Goal: Task Accomplishment & Management: Complete application form

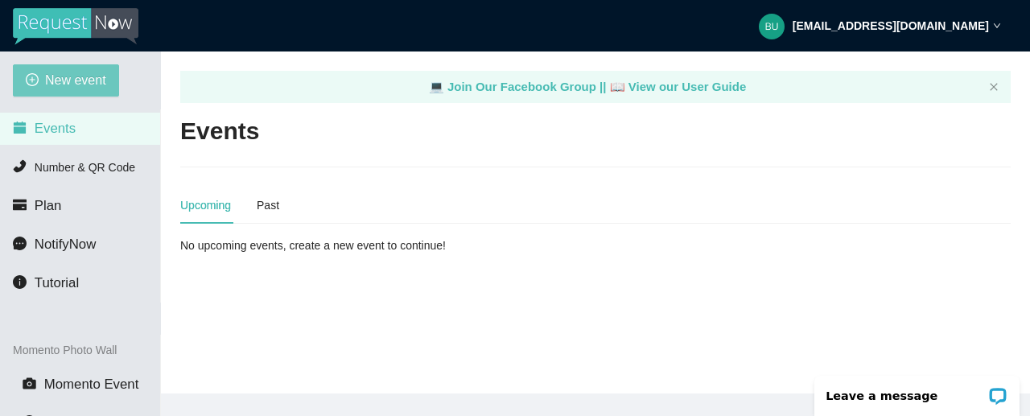
click at [88, 76] on span "New event" at bounding box center [75, 80] width 61 height 20
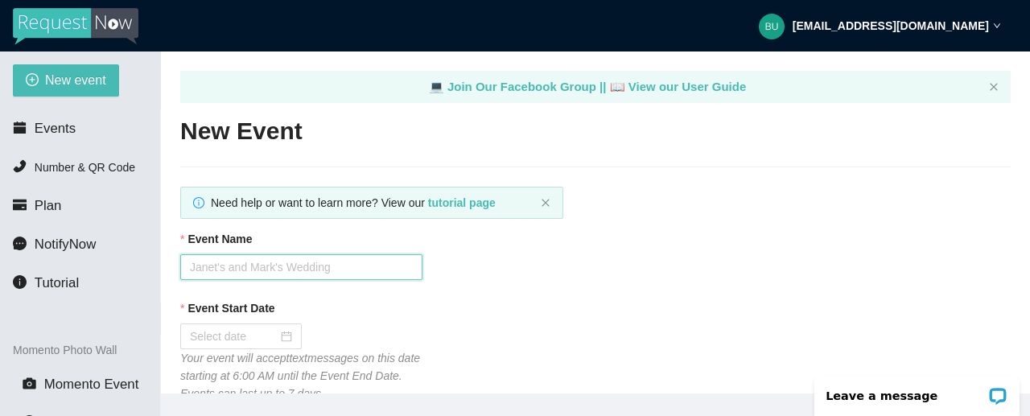
click at [250, 265] on input "Event Name" at bounding box center [301, 267] width 242 height 26
type input "[PERSON_NAME] PLACE"
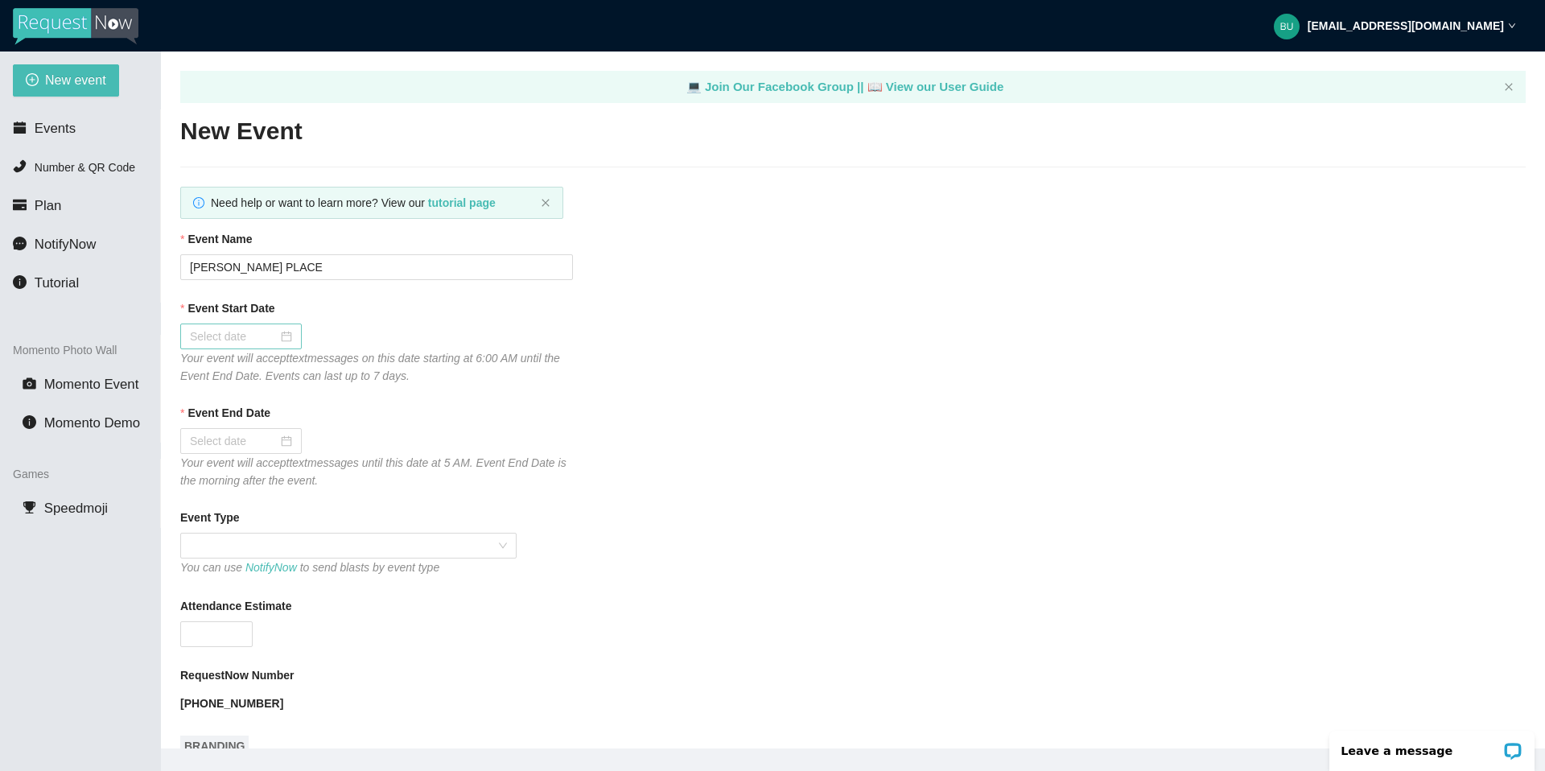
click at [272, 335] on div at bounding box center [241, 336] width 102 height 18
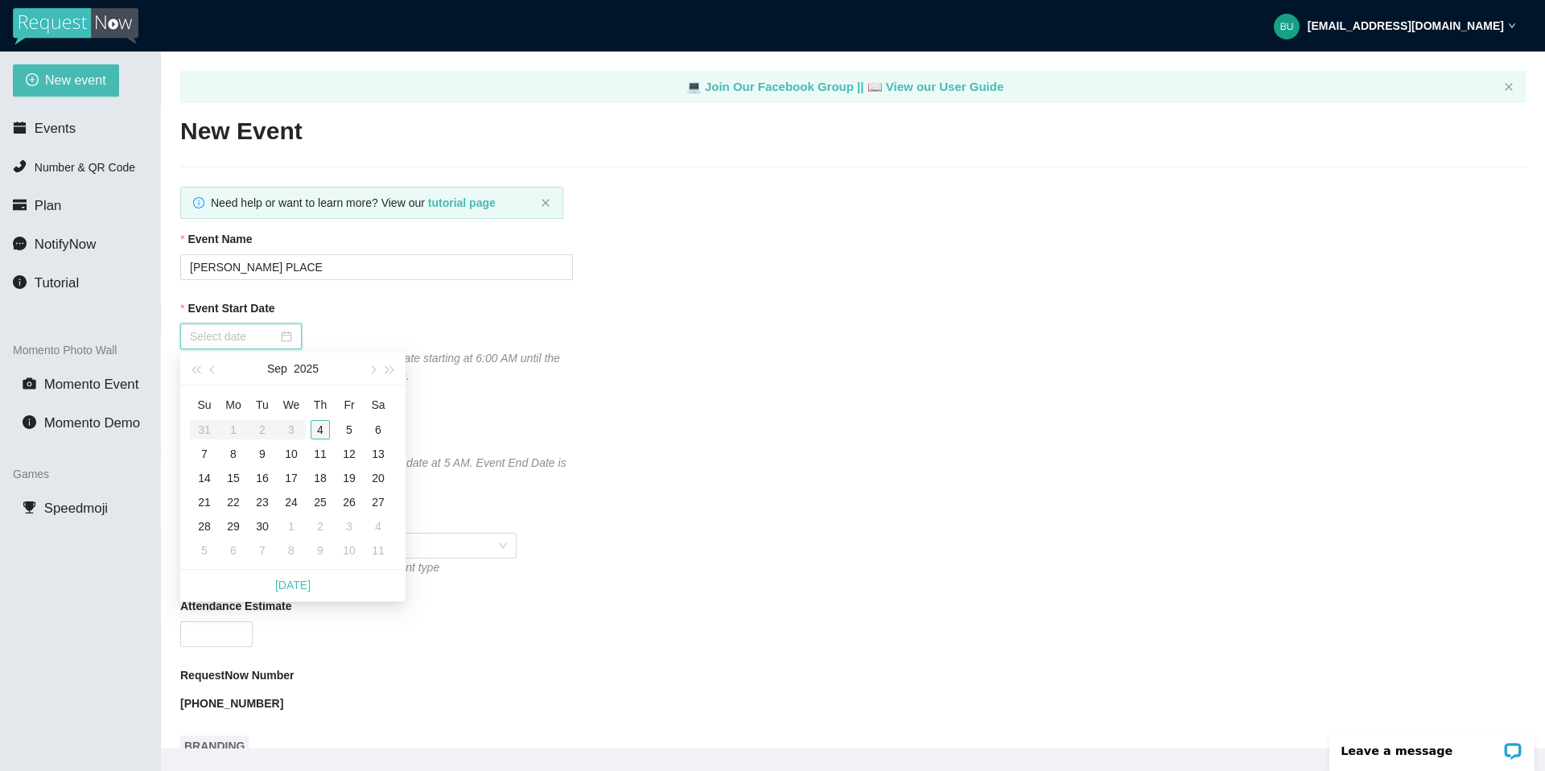
type input "[DATE]"
click at [320, 415] on div "4" at bounding box center [320, 429] width 19 height 19
type input "[DATE]"
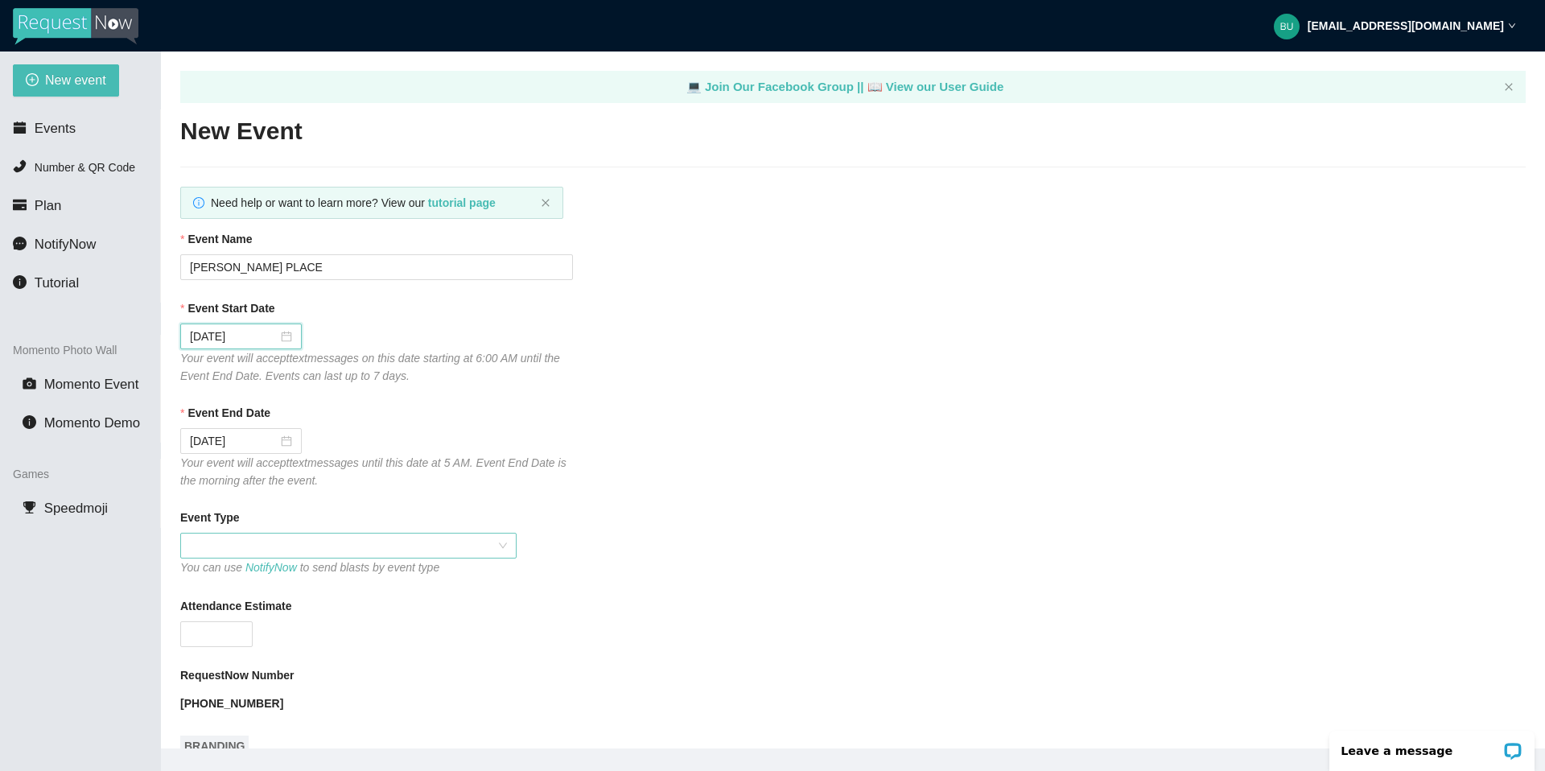
click at [350, 415] on span at bounding box center [348, 545] width 317 height 24
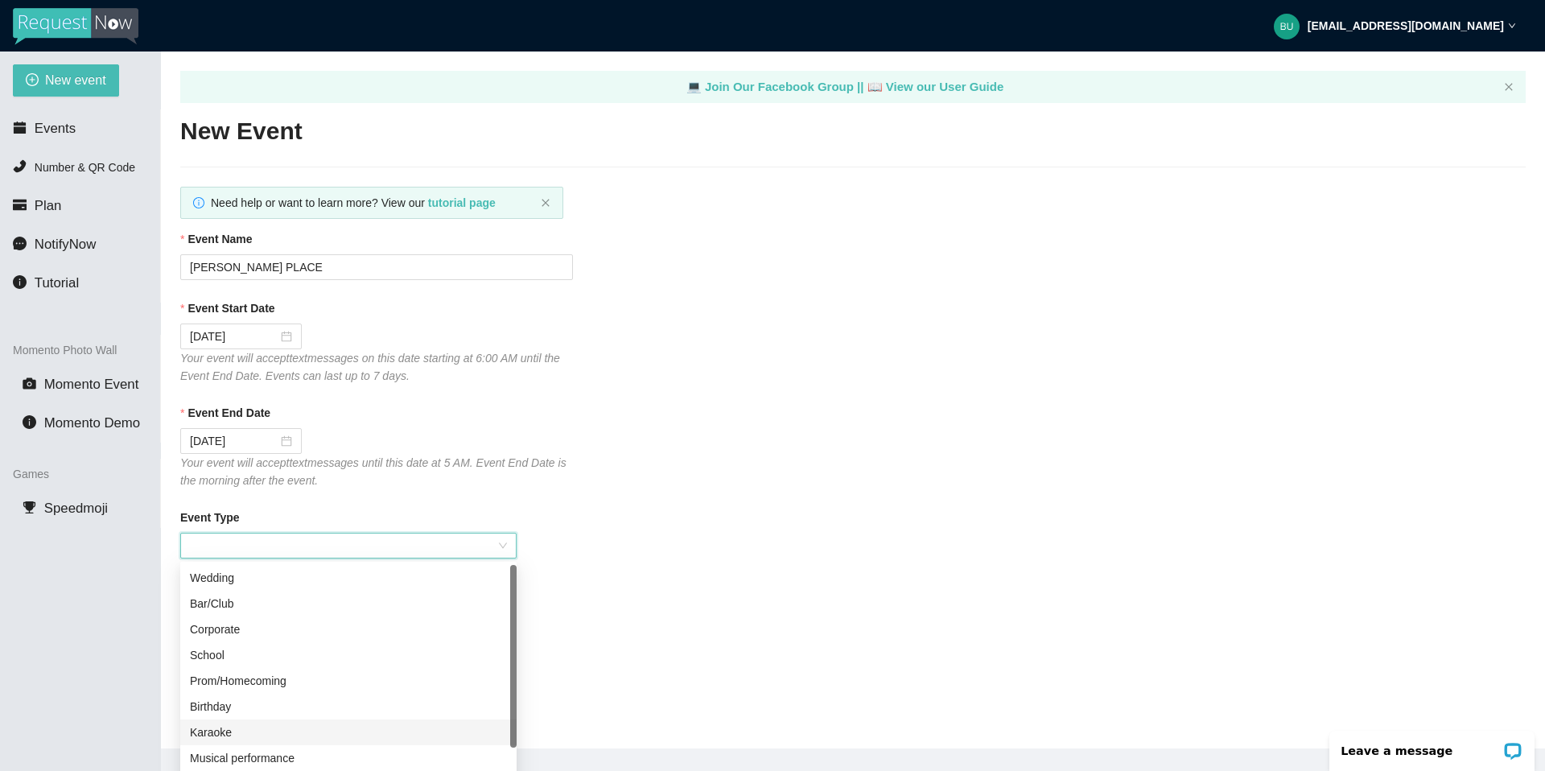
click at [229, 415] on div "Karaoke" at bounding box center [348, 732] width 317 height 18
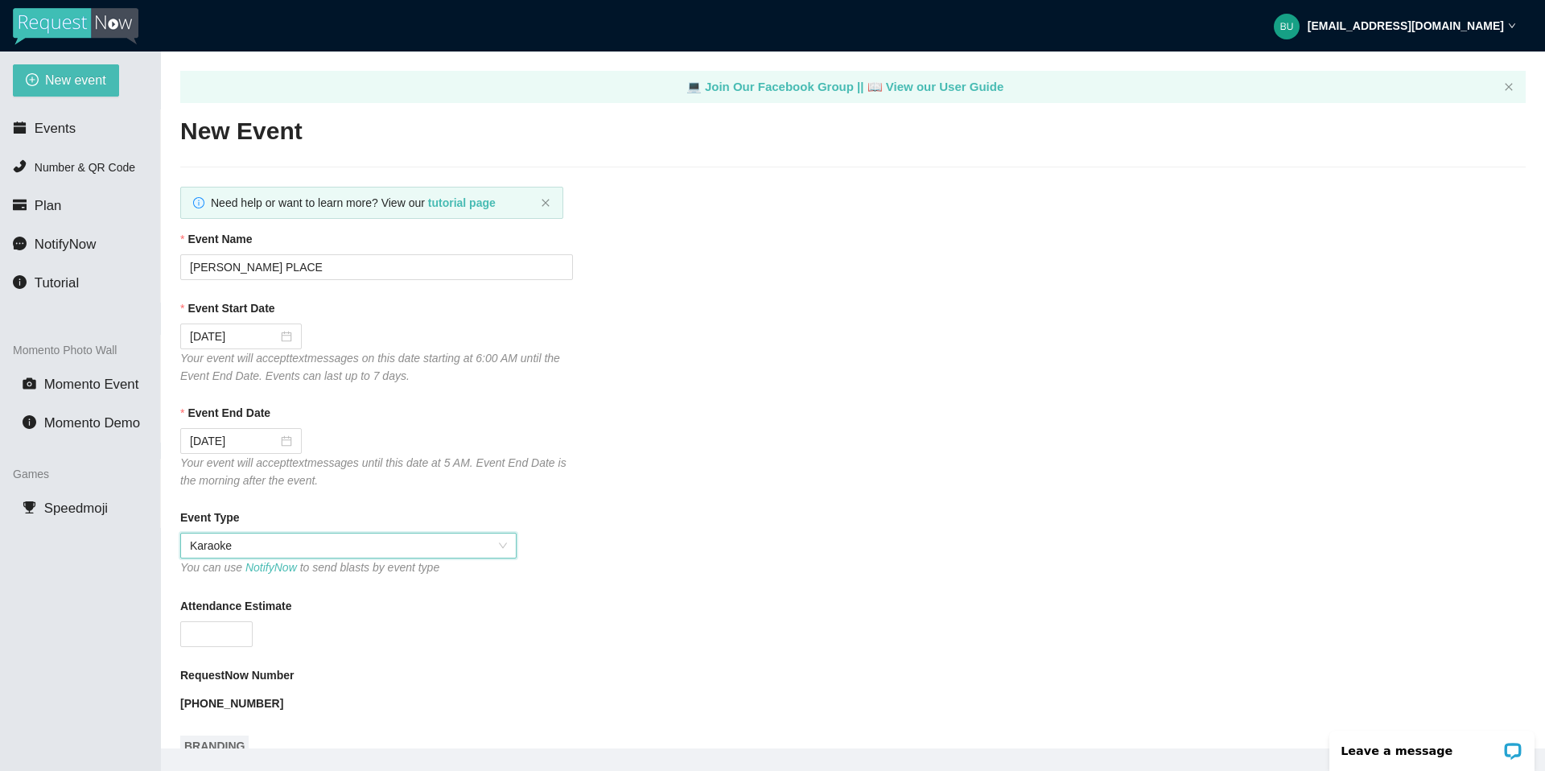
click at [601, 415] on div "Attendance Estimate" at bounding box center [852, 609] width 1345 height 24
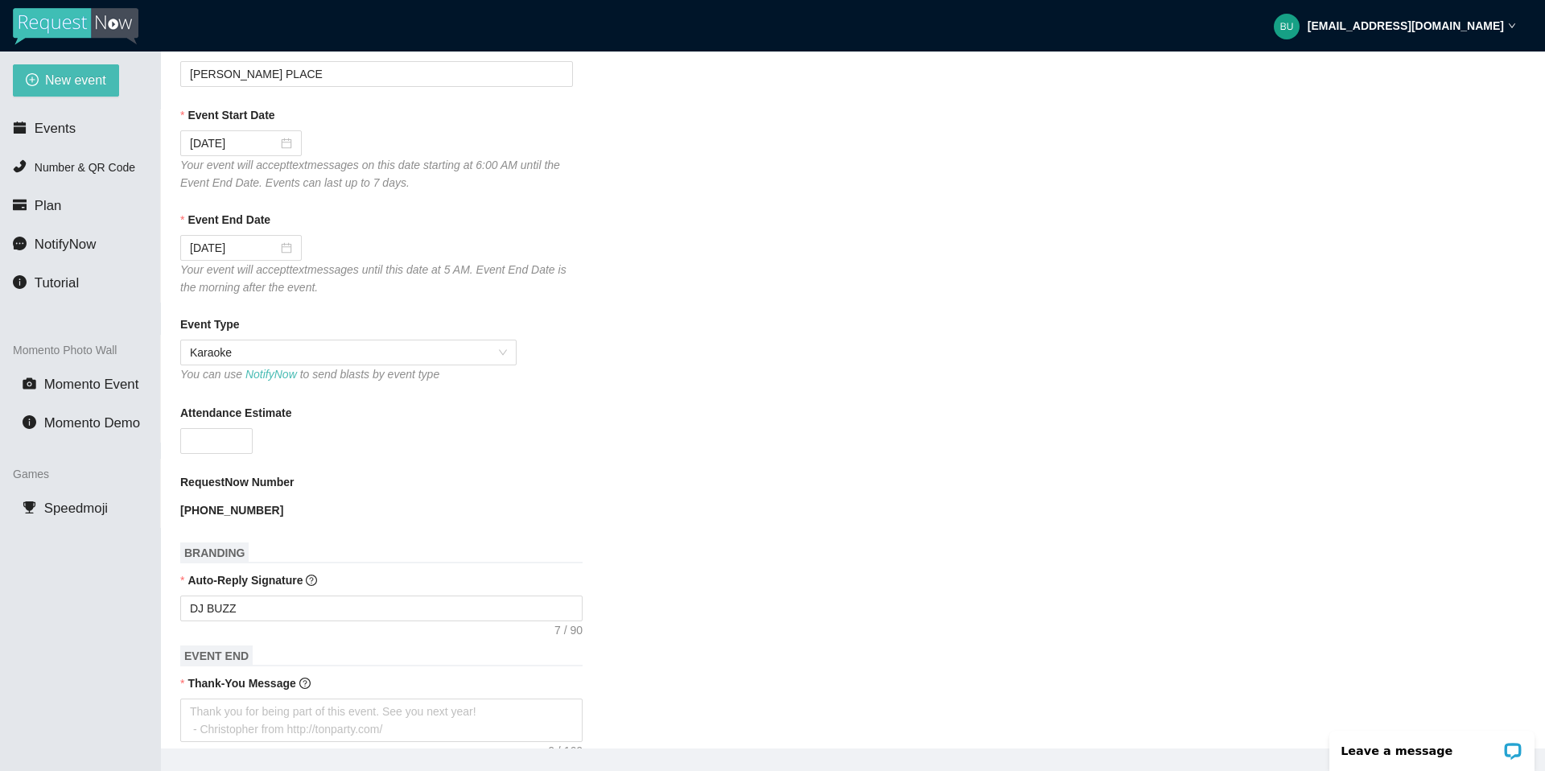
scroll to position [225, 0]
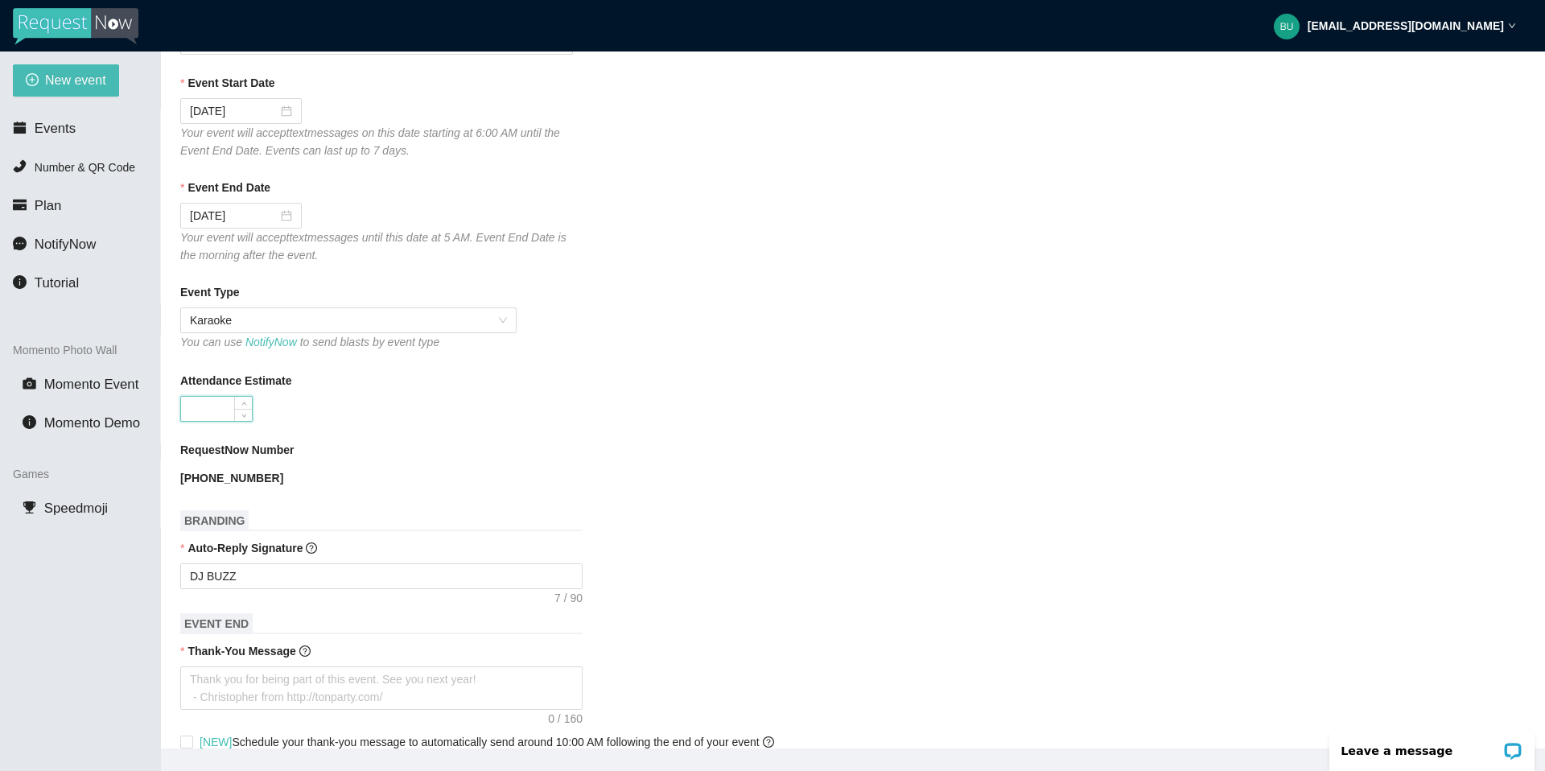
click at [204, 410] on input "Attendance Estimate" at bounding box center [216, 409] width 71 height 24
type input "60"
click at [312, 415] on textarea "Thank-You Message" at bounding box center [381, 687] width 402 height 43
type textarea "T"
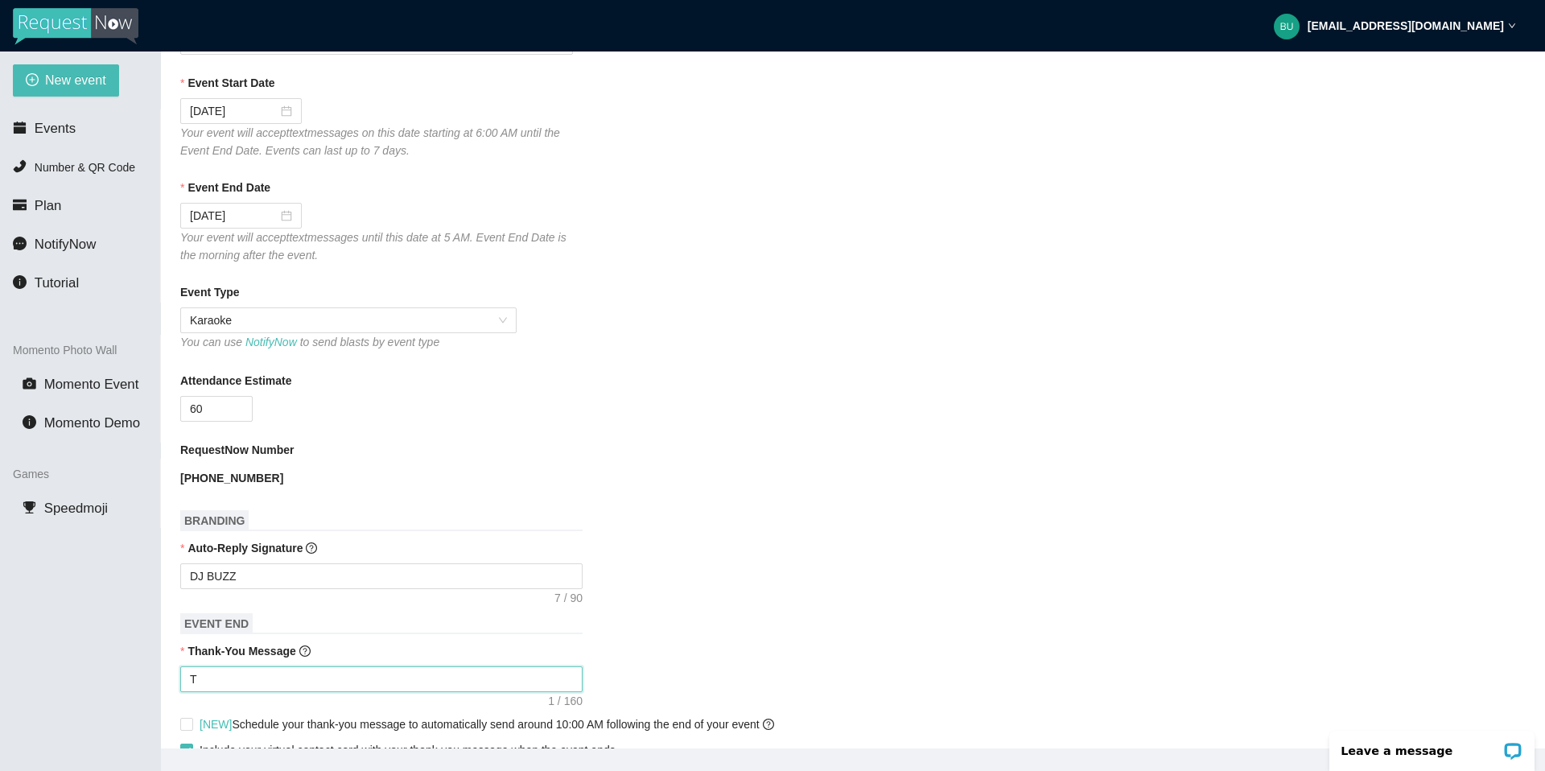
type textarea "Th"
type textarea "Tha"
type textarea "Than"
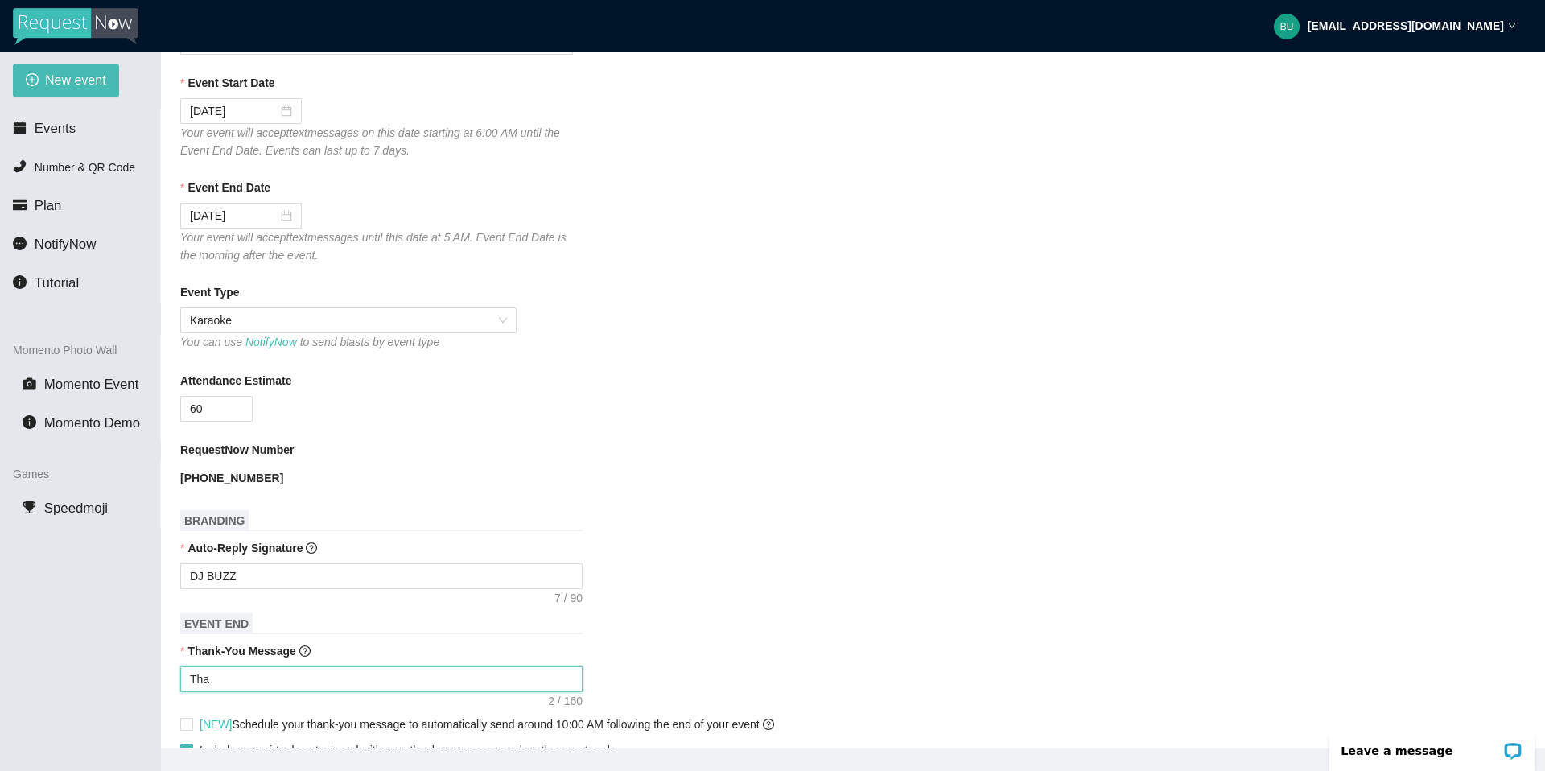
type textarea "Than"
type textarea "Thank"
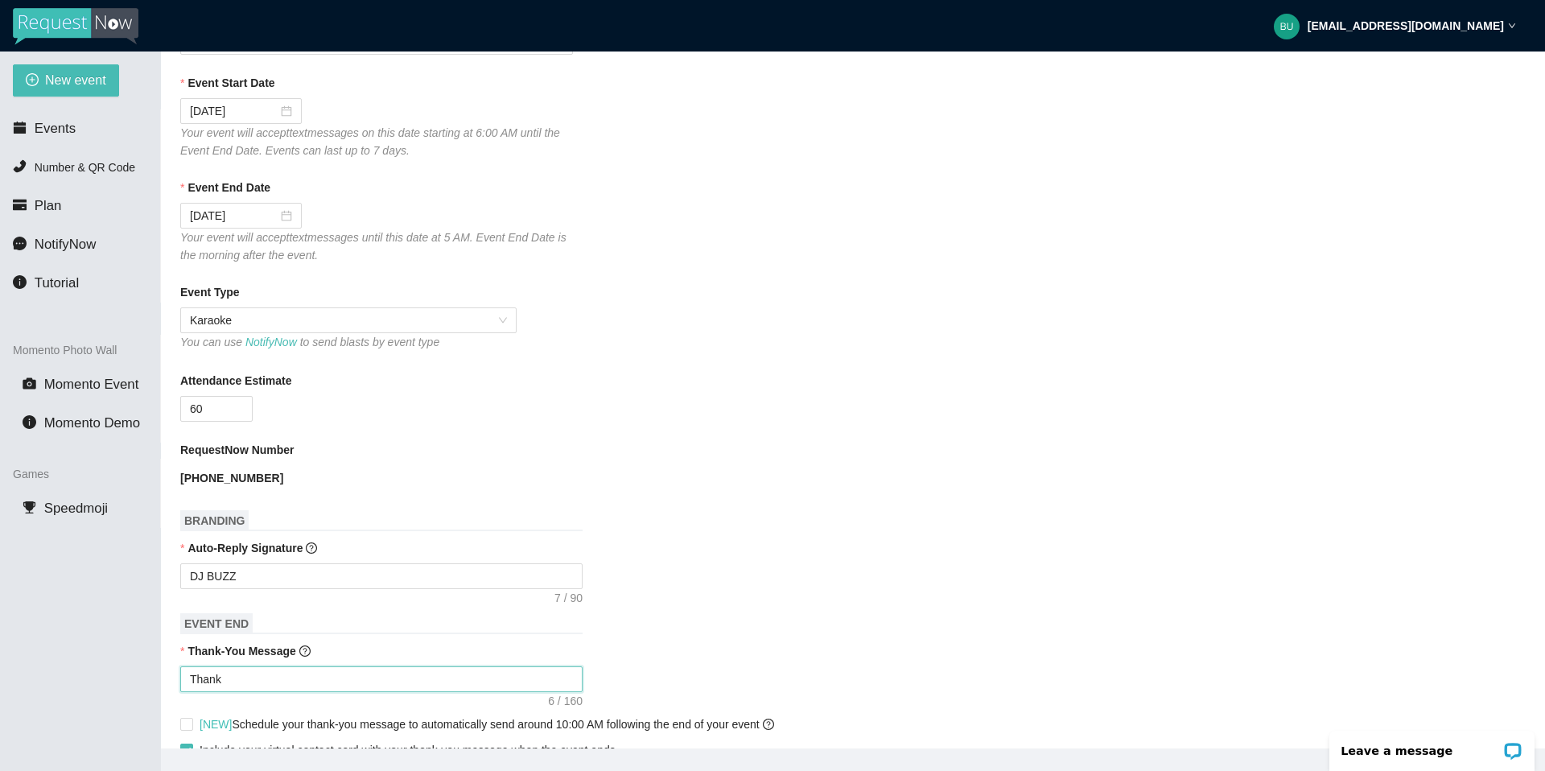
type textarea "Thank y"
type textarea "Thank yo"
type textarea "Thank you"
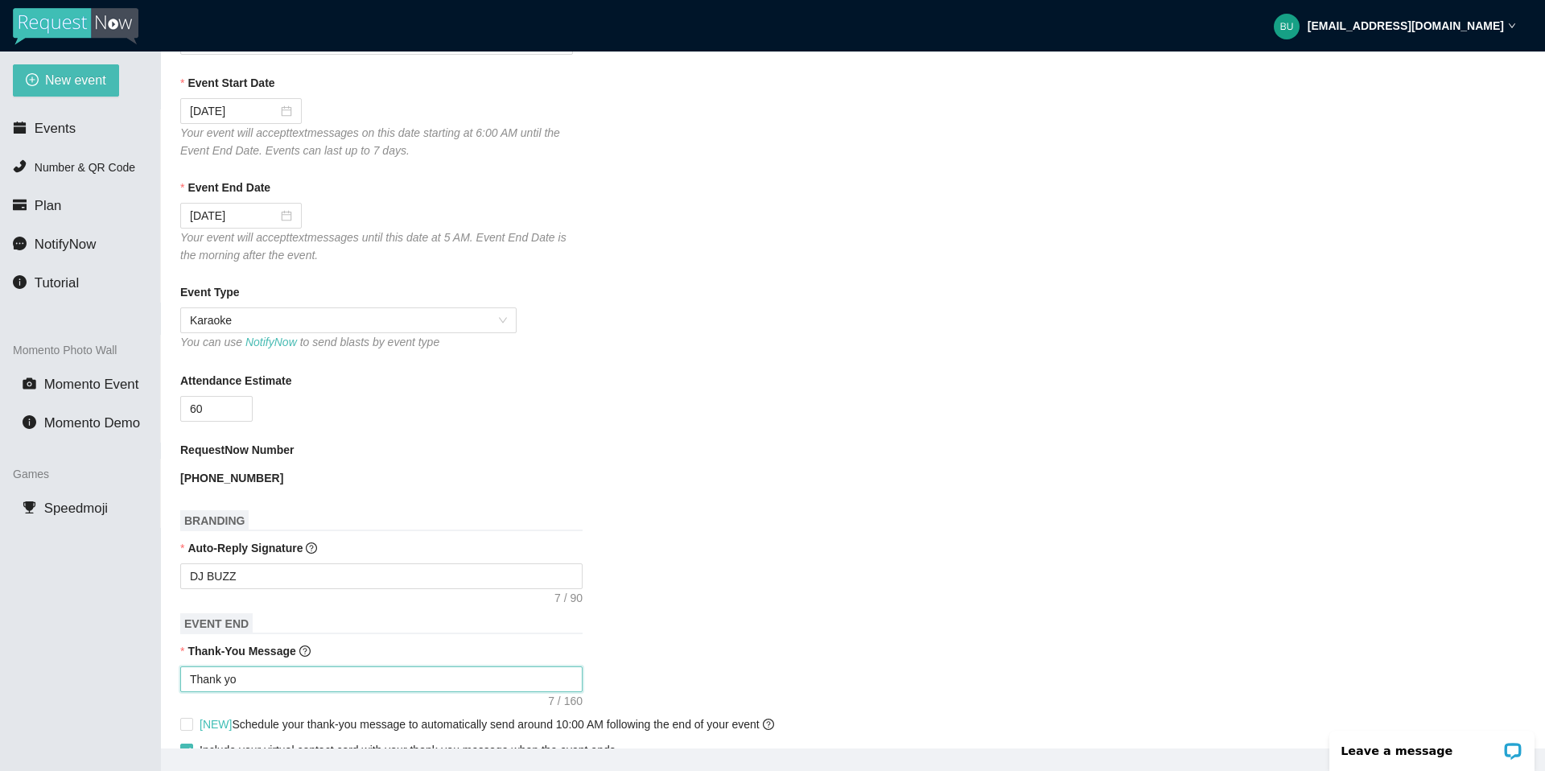
type textarea "Thank you"
type textarea "Thank you f"
type textarea "Thank you fo"
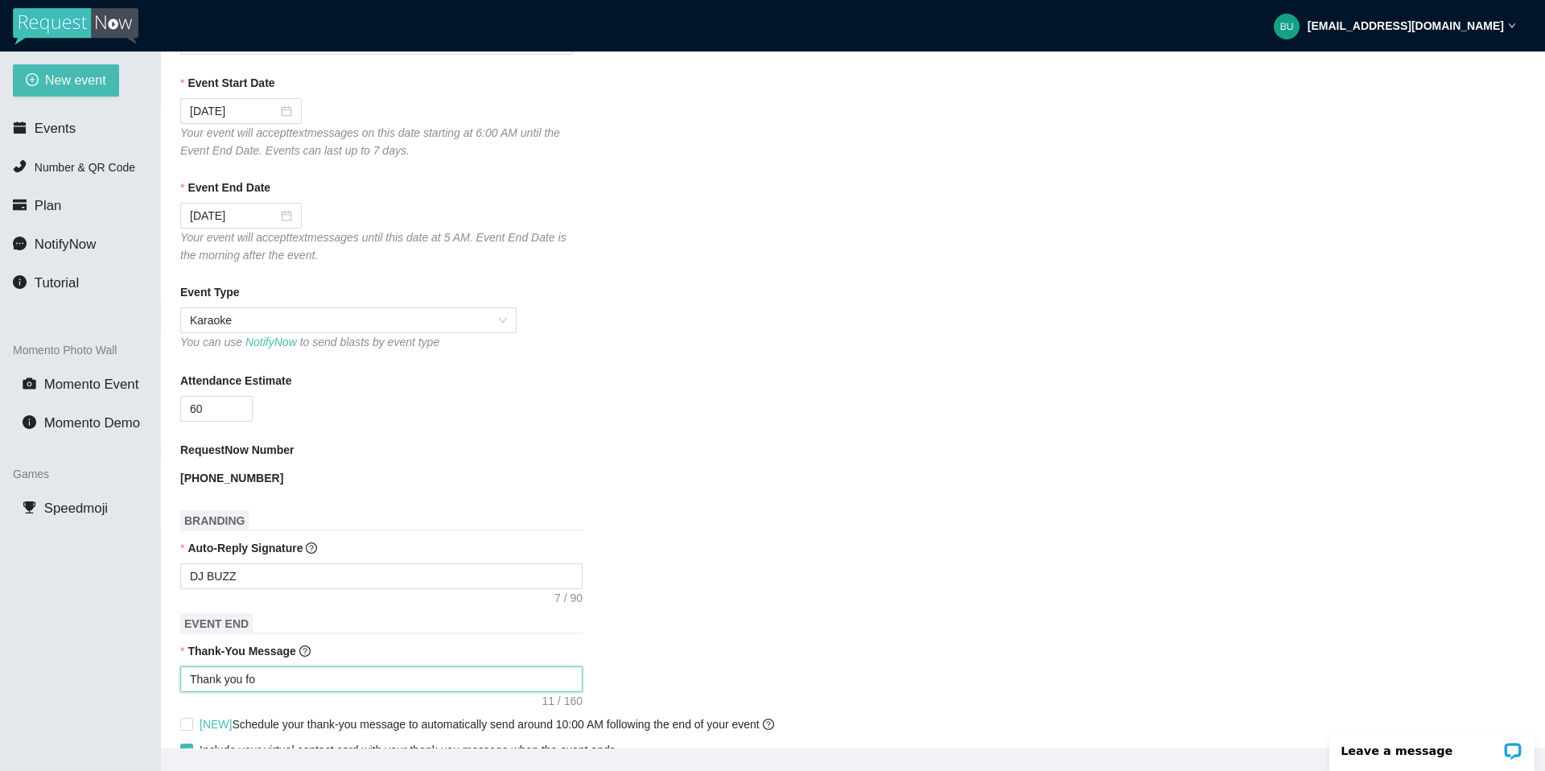
type textarea "Thank you for"
type textarea "Thank you for c"
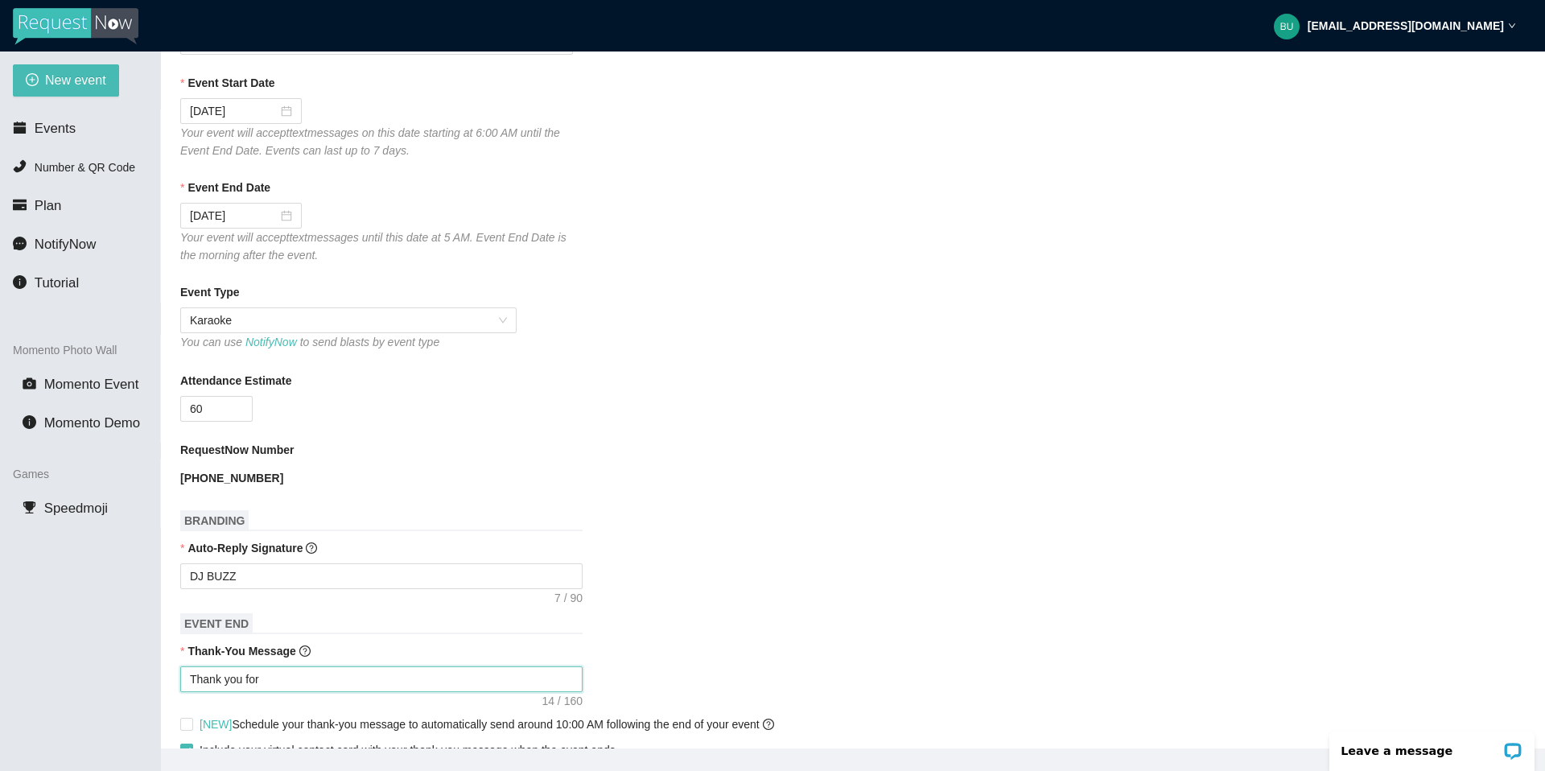
type textarea "Thank you for c"
type textarea "Thank you for co"
type textarea "Thank you for com"
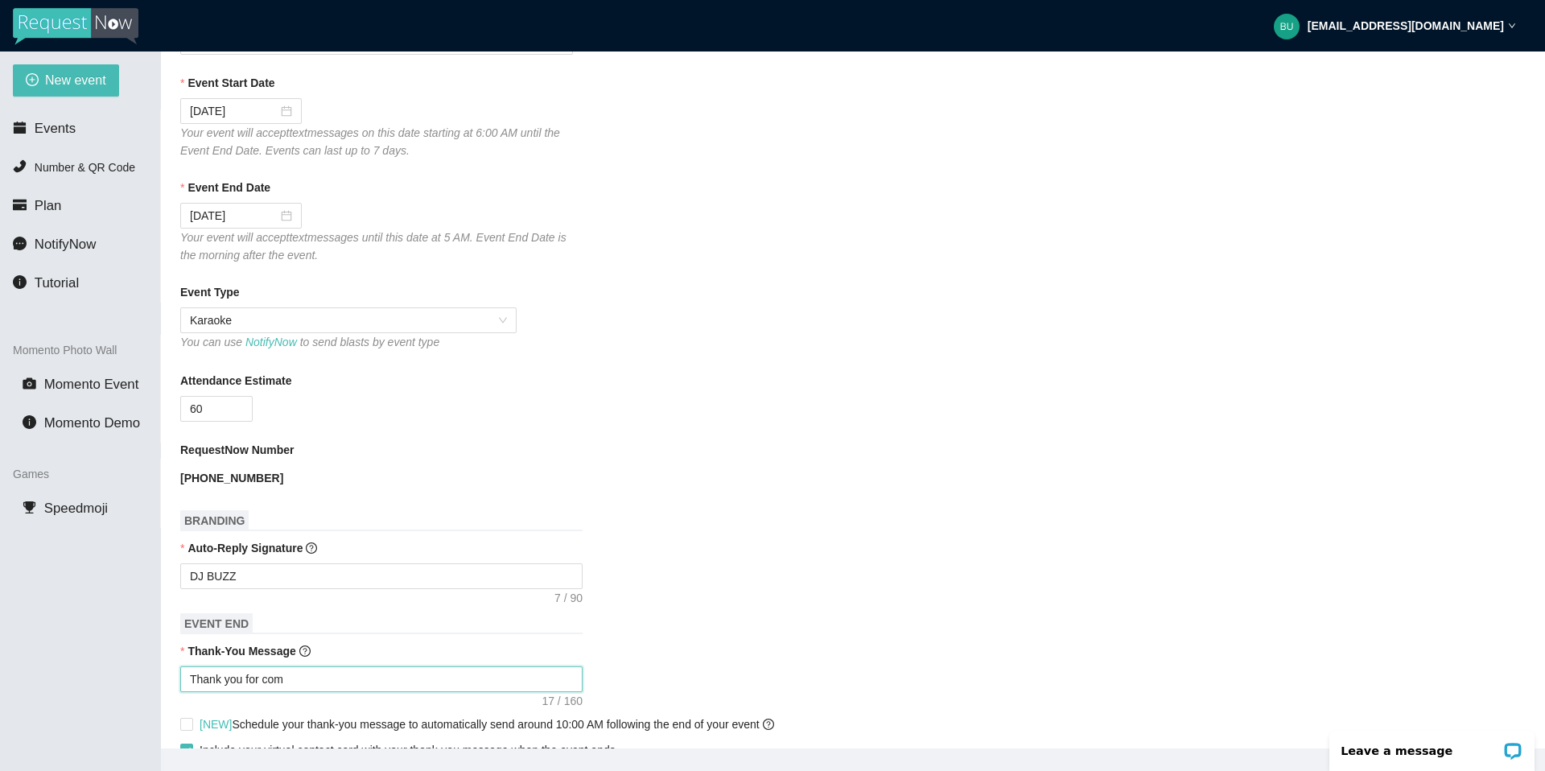
type textarea "Thank you for comi"
type textarea "Thank you for comin"
type textarea "Thank you for coming"
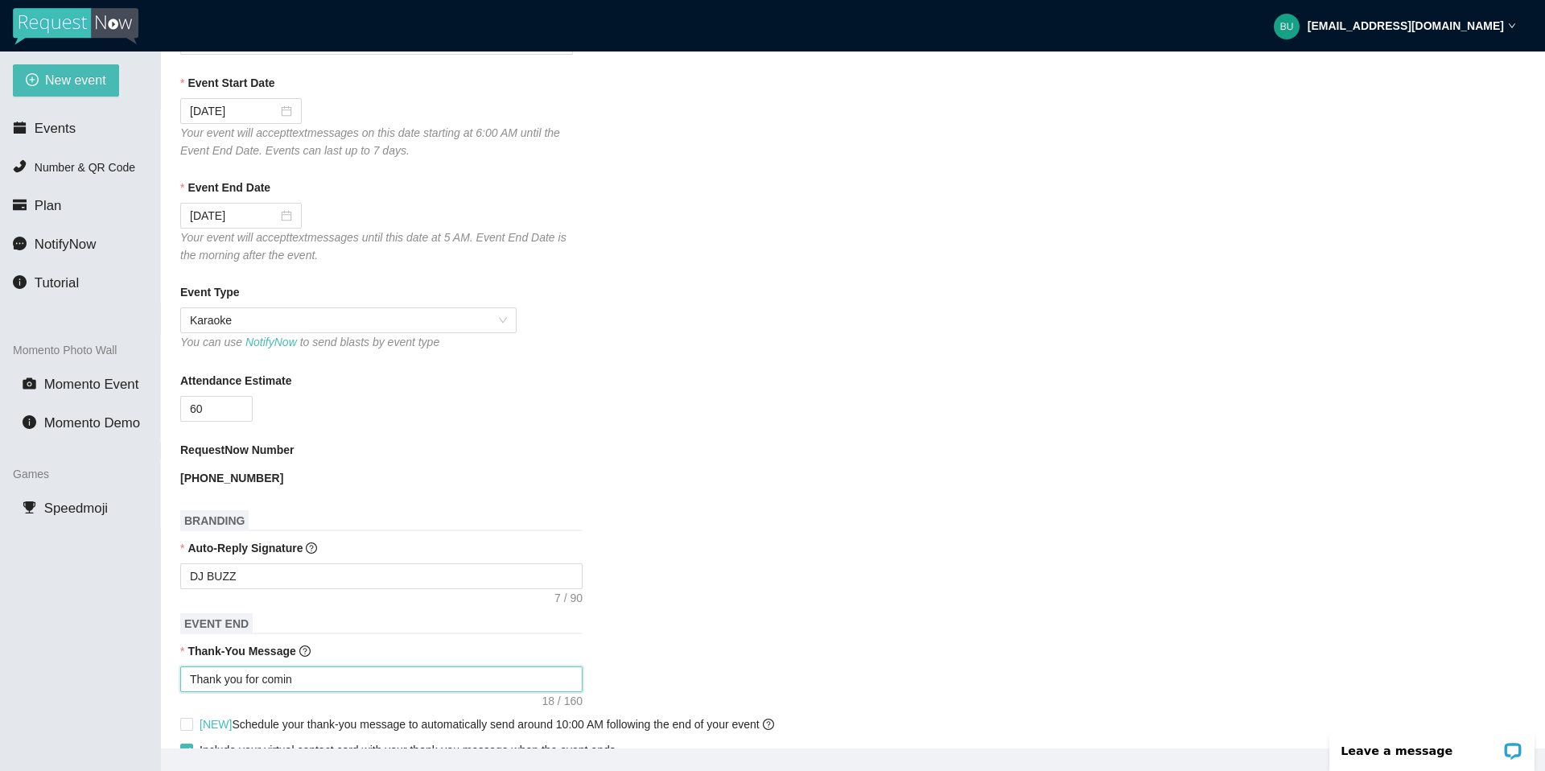
type textarea "Thank you for coming"
type textarea "Thank you for coming."
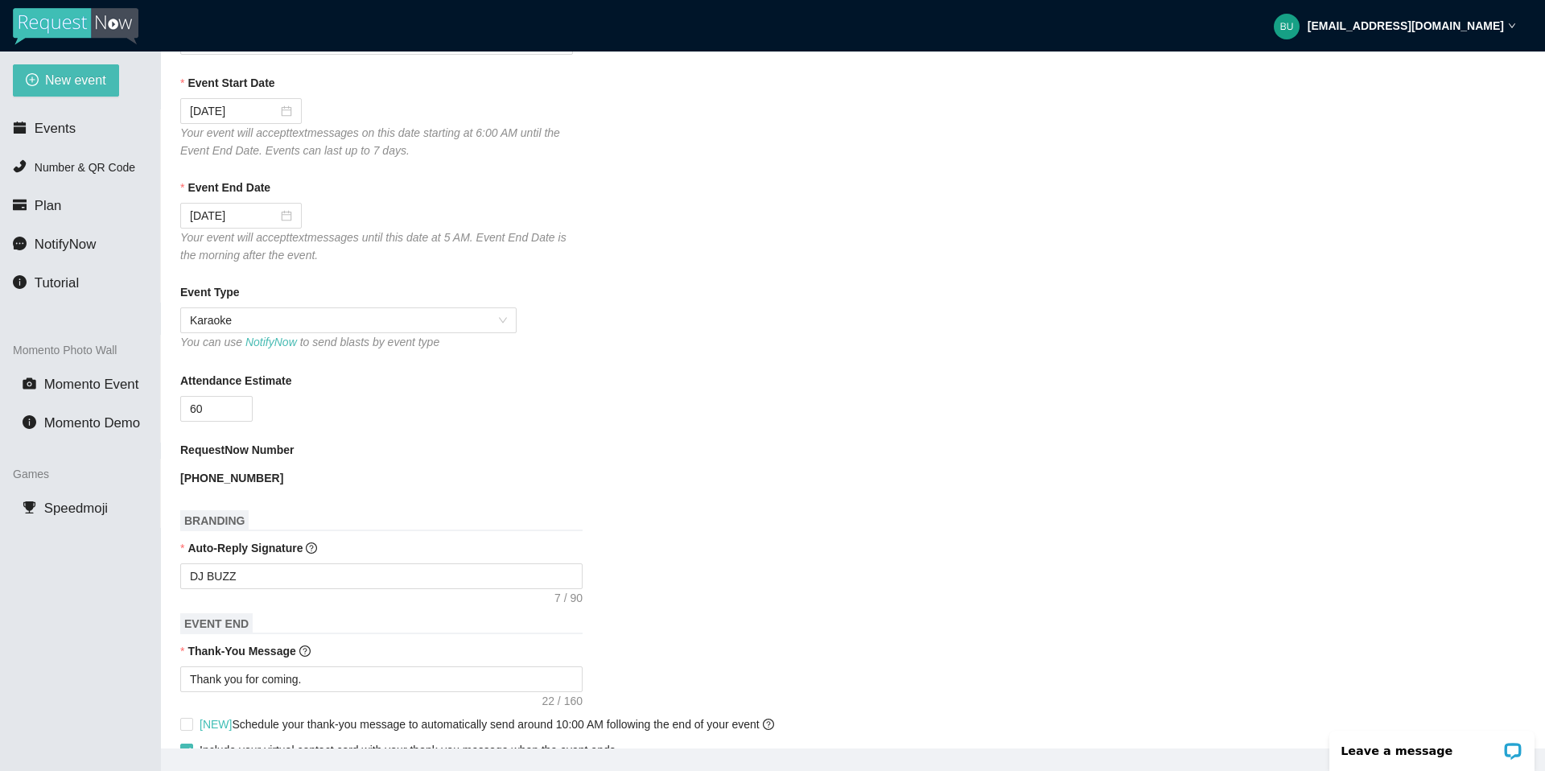
click at [973, 415] on div "DJ BUZZ" at bounding box center [852, 576] width 1345 height 26
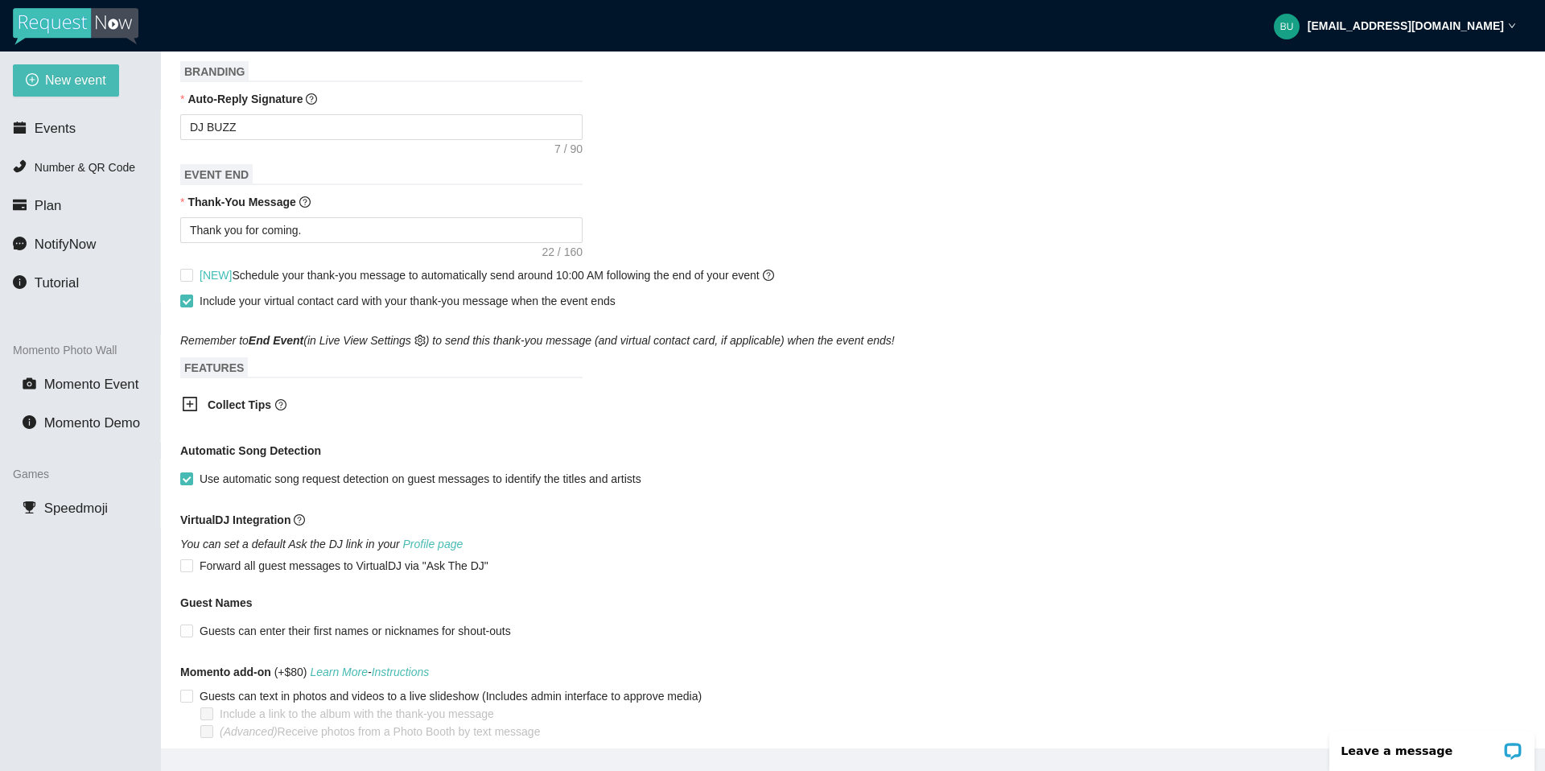
scroll to position [676, 0]
click at [187, 415] on input "Guests can enter their first names or nicknames for shout-outs" at bounding box center [185, 628] width 11 height 11
checkbox input "true"
click at [958, 415] on div "Guests can enter their first names or nicknames for shout-outs" at bounding box center [852, 629] width 1345 height 18
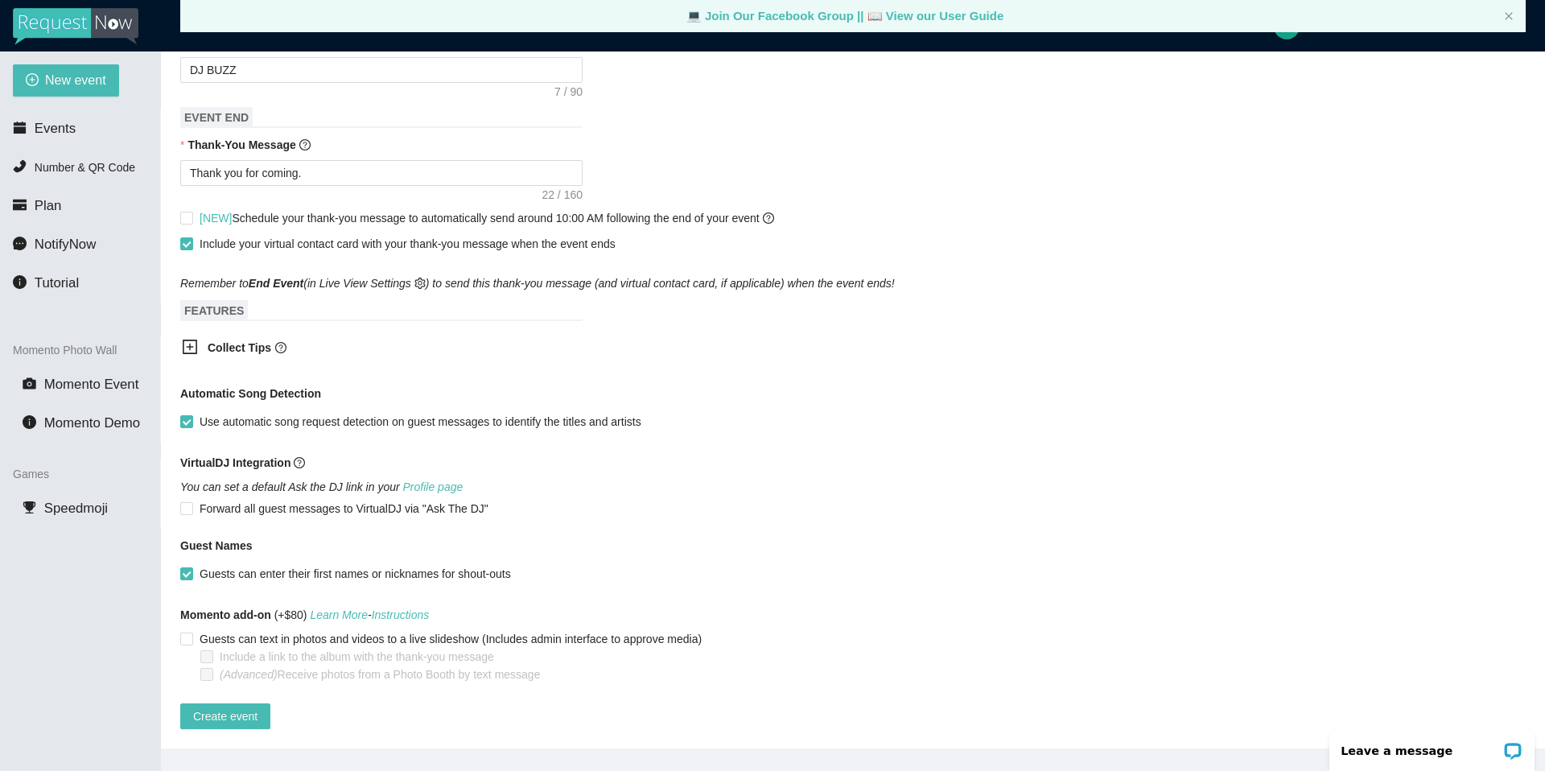
scroll to position [51, 0]
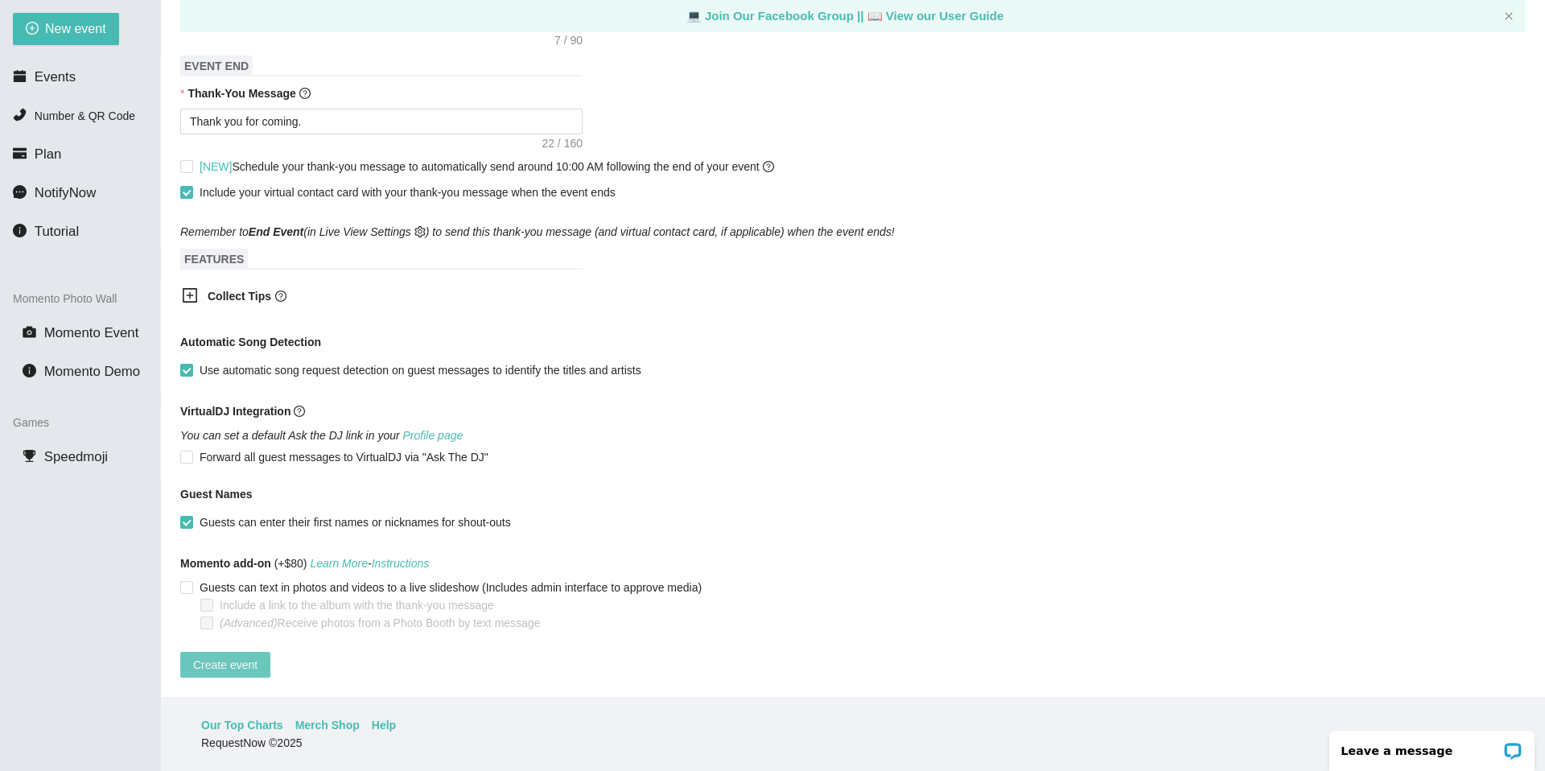
click at [221, 415] on span "Create event" at bounding box center [225, 665] width 64 height 18
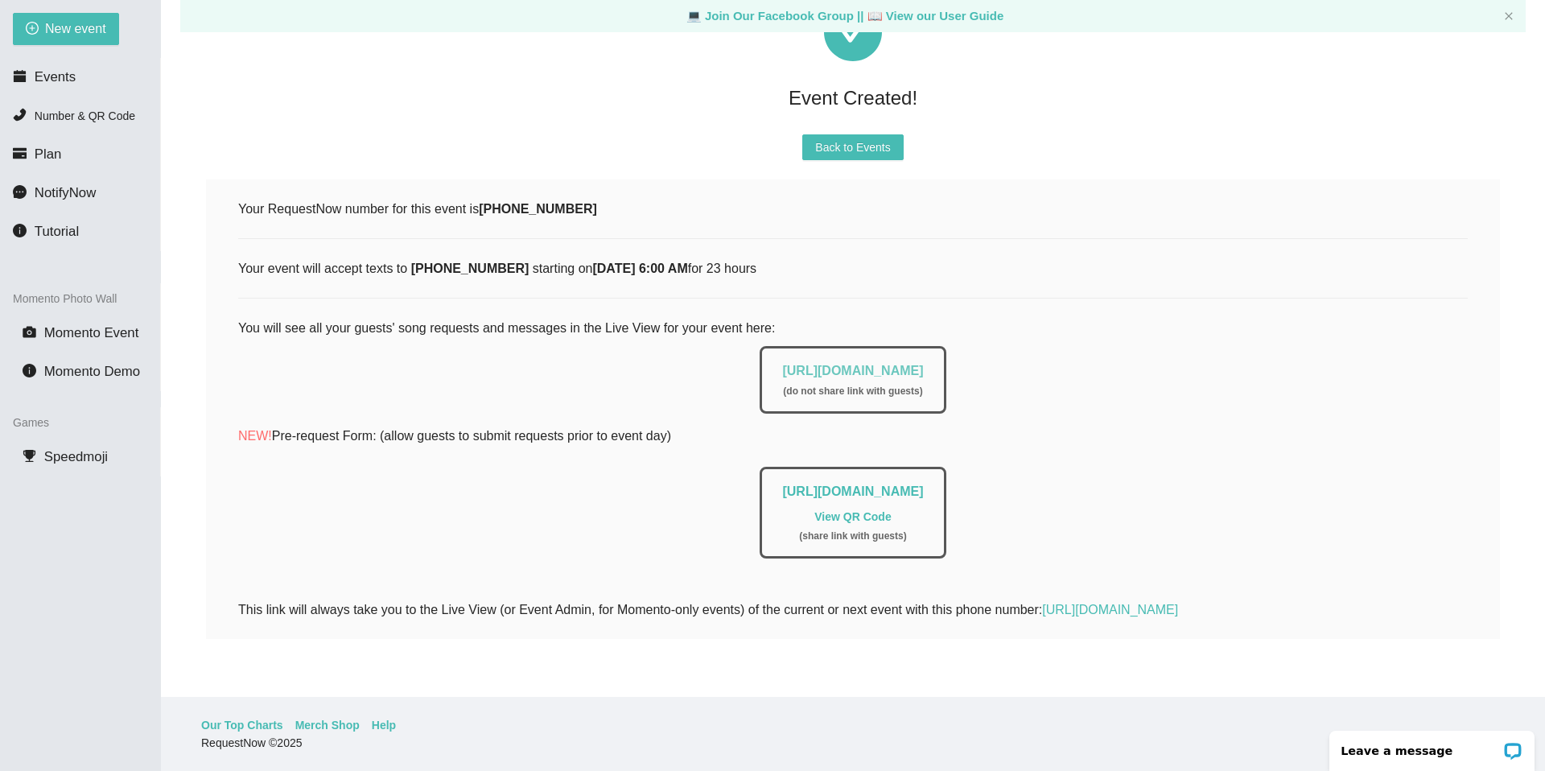
click at [813, 364] on link "[URL][DOMAIN_NAME]" at bounding box center [852, 371] width 141 height 14
